Goal: Information Seeking & Learning: Learn about a topic

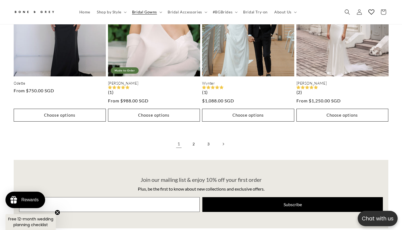
scroll to position [0, 272]
click at [196, 138] on link "2" at bounding box center [194, 144] width 12 height 12
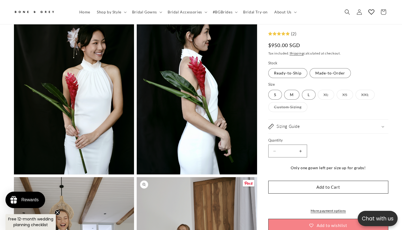
scroll to position [981, 0]
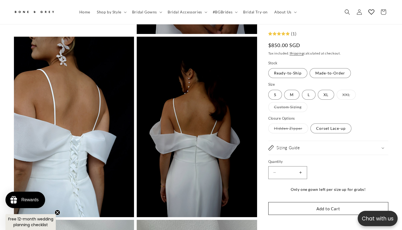
scroll to position [1353, 0]
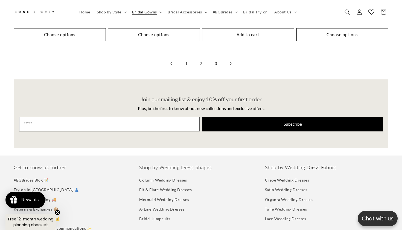
scroll to position [1467, 0]
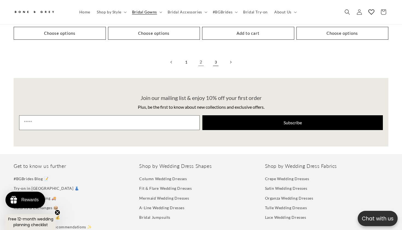
click at [217, 56] on link "3" at bounding box center [216, 62] width 12 height 12
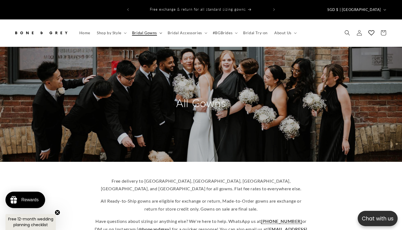
click at [156, 27] on summary "Bridal Gowns" at bounding box center [147, 32] width 36 height 11
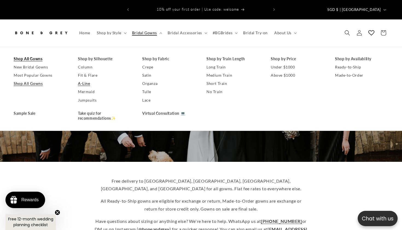
click at [86, 79] on link "A-Line" at bounding box center [104, 83] width 53 height 8
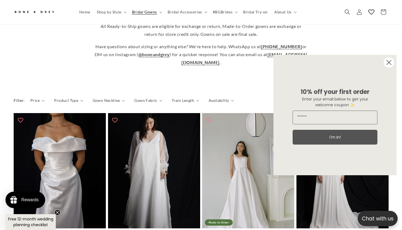
scroll to position [0, 136]
click at [388, 60] on circle "Close dialog" at bounding box center [389, 62] width 10 height 10
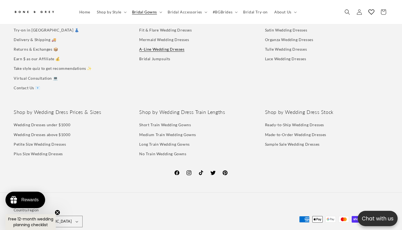
scroll to position [0, 272]
